Goal: Check status: Check status

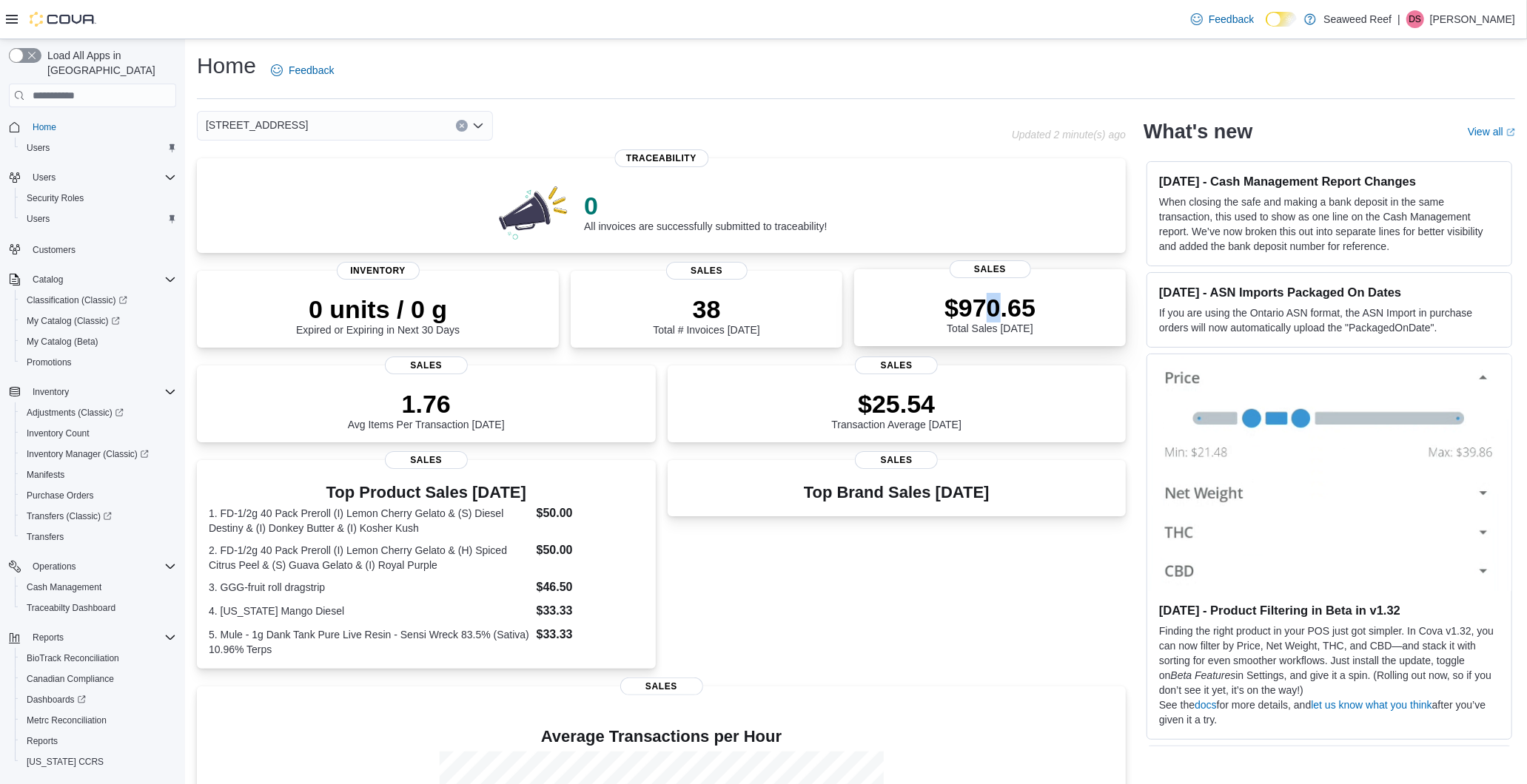
drag, startPoint x: 1000, startPoint y: 319, endPoint x: 1008, endPoint y: 324, distance: 9.4
click at [1008, 324] on div "$970.65 Total Sales Today" at bounding box center [989, 313] width 91 height 41
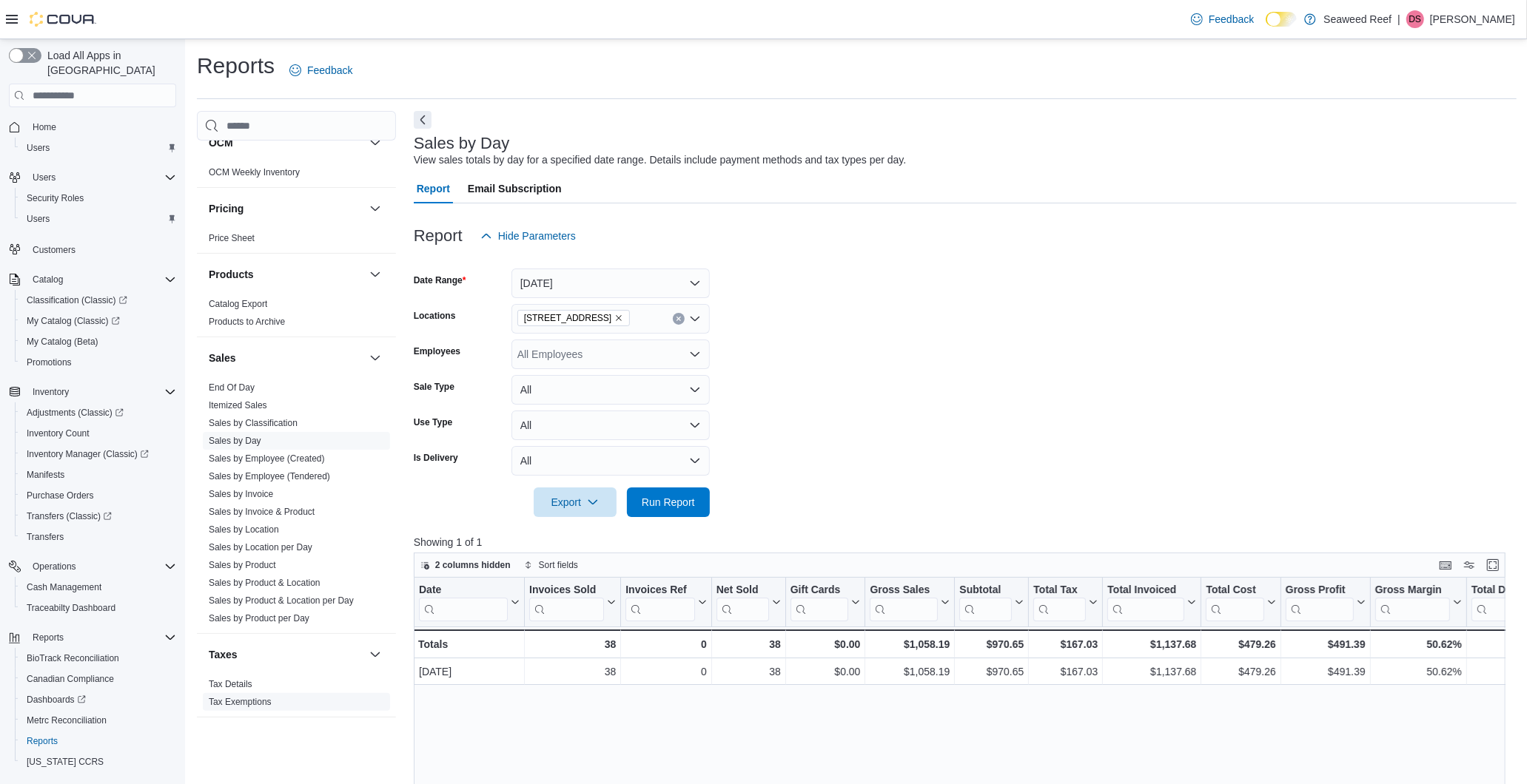
scroll to position [833, 0]
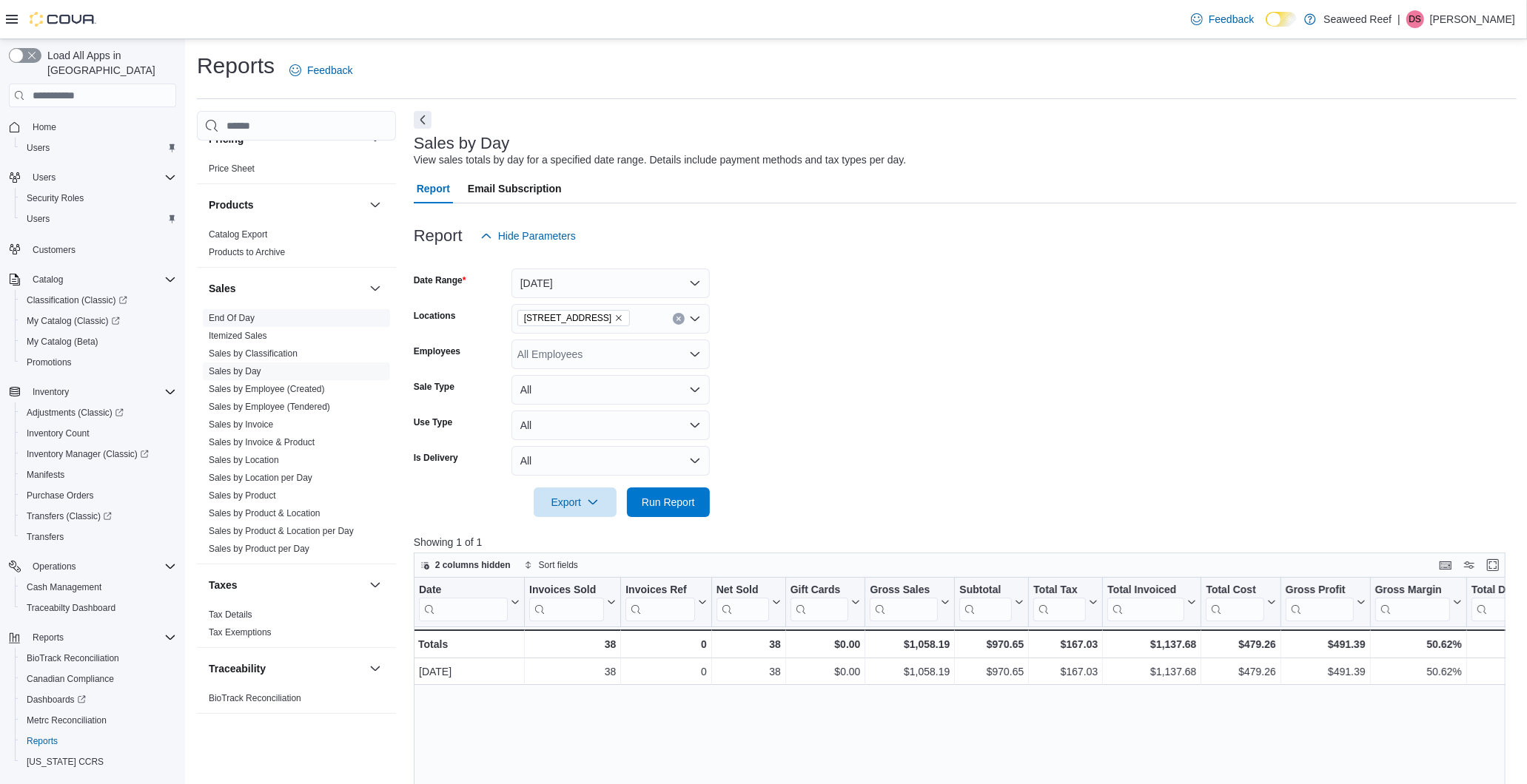
click at [248, 317] on link "End Of Day" at bounding box center [231, 318] width 46 height 10
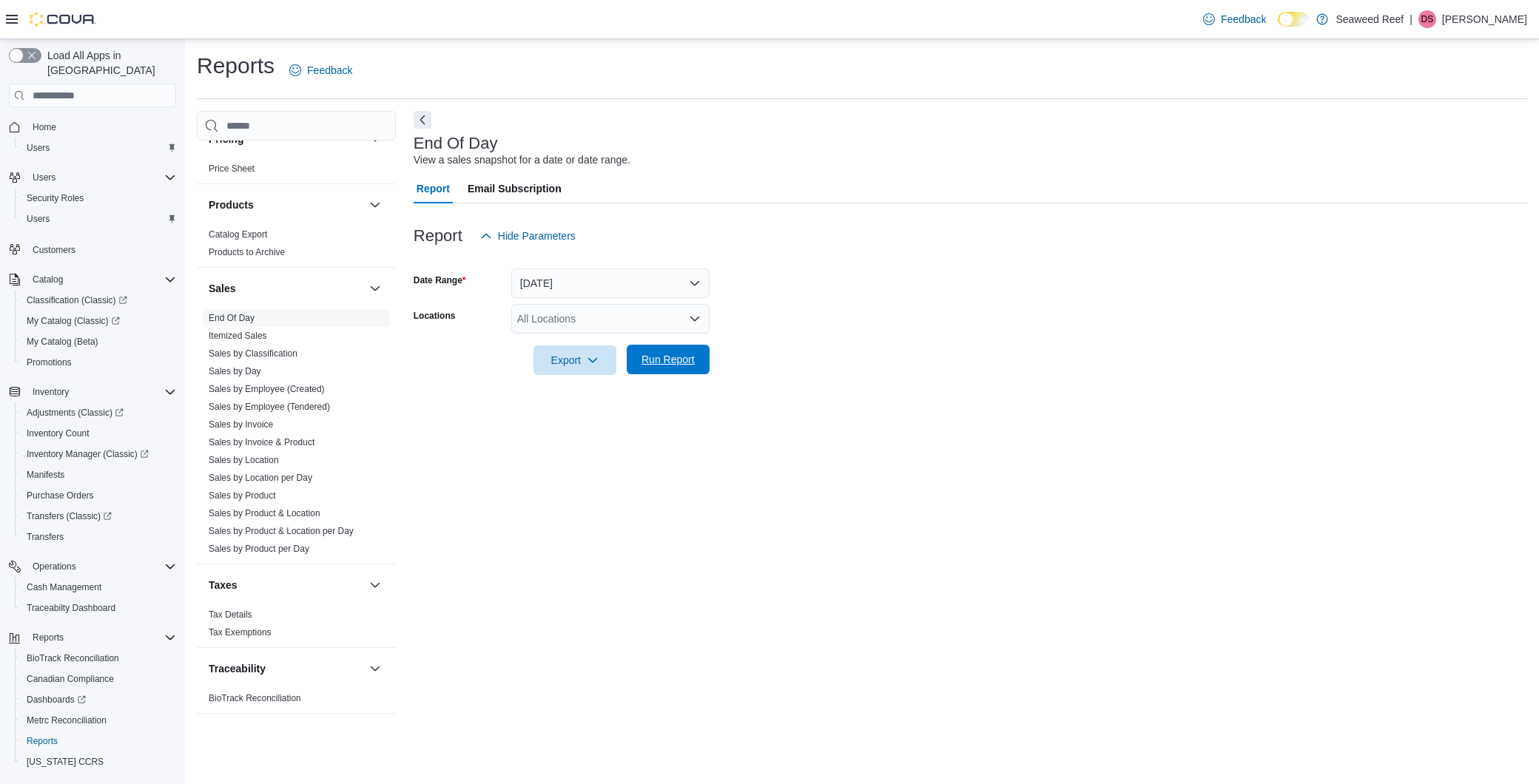
click at [660, 358] on span "Run Report" at bounding box center [667, 359] width 53 height 15
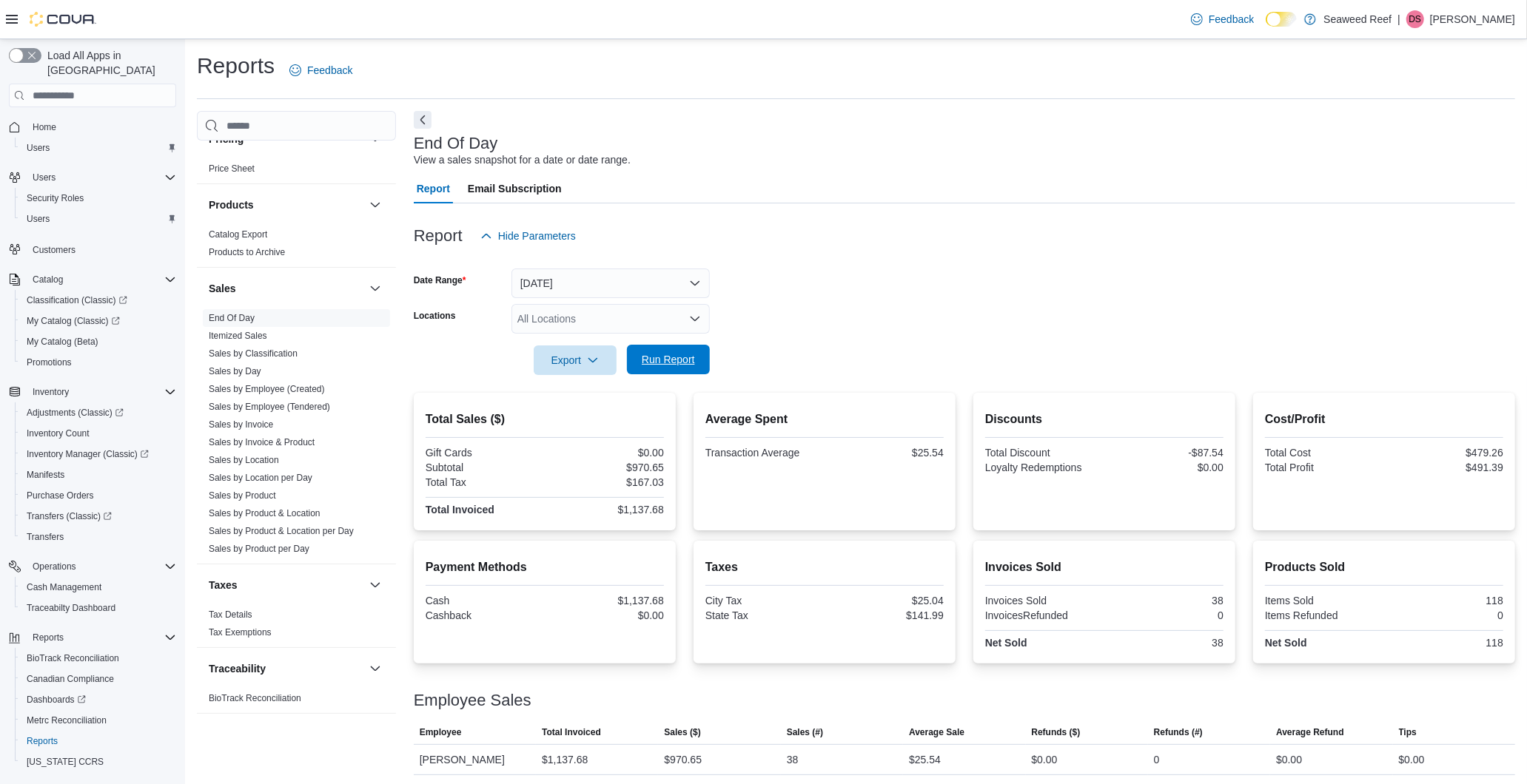
click at [692, 345] on span "Run Report" at bounding box center [668, 359] width 65 height 30
